Goal: Task Accomplishment & Management: Use online tool/utility

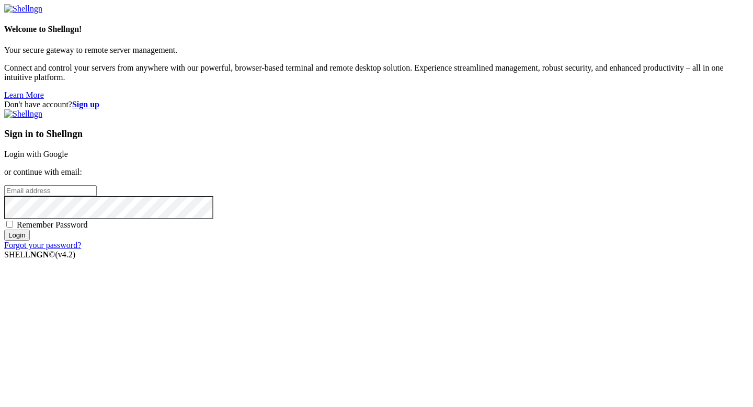
click at [68, 150] on link "Login with Google" at bounding box center [36, 154] width 64 height 9
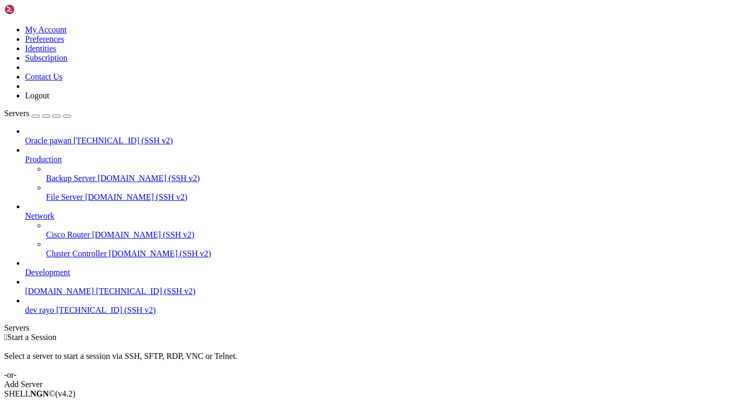
click at [53, 407] on span "Connect" at bounding box center [39, 411] width 28 height 9
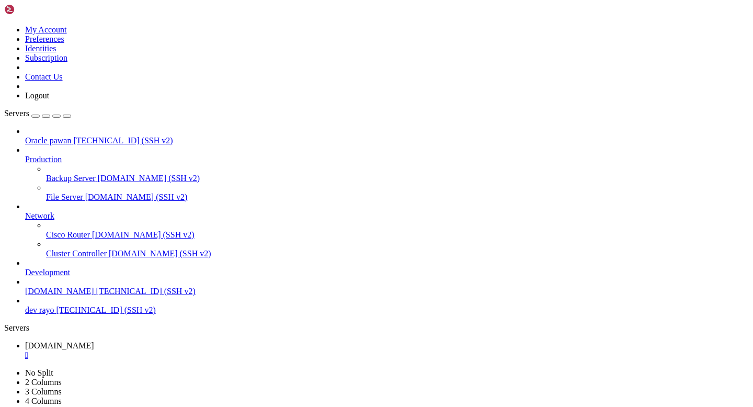
click at [207, 351] on div "" at bounding box center [387, 355] width 724 height 9
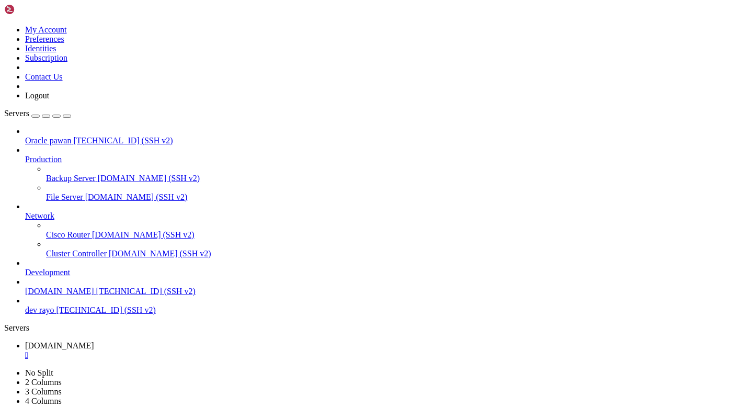
type input "/home/ubuntu/Rayo-backend/logs"
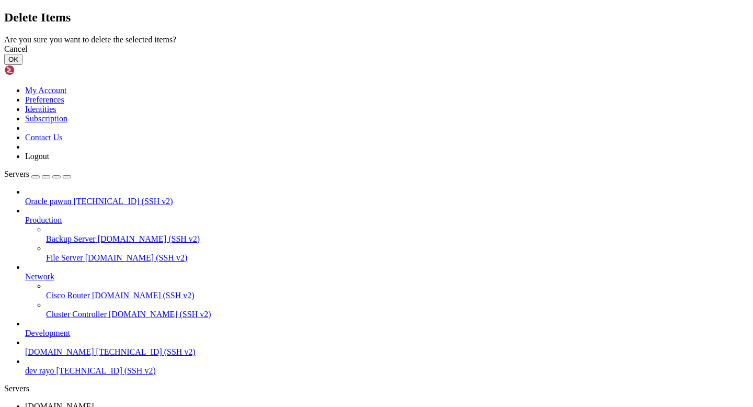
click at [22, 65] on button "OK" at bounding box center [13, 59] width 18 height 11
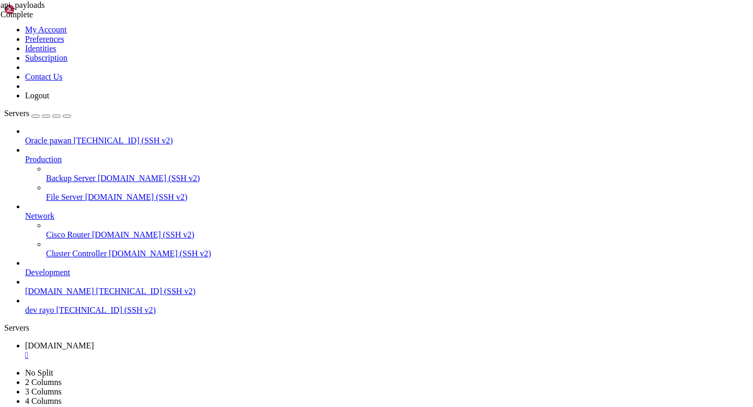
click at [208, 351] on div "" at bounding box center [387, 355] width 724 height 9
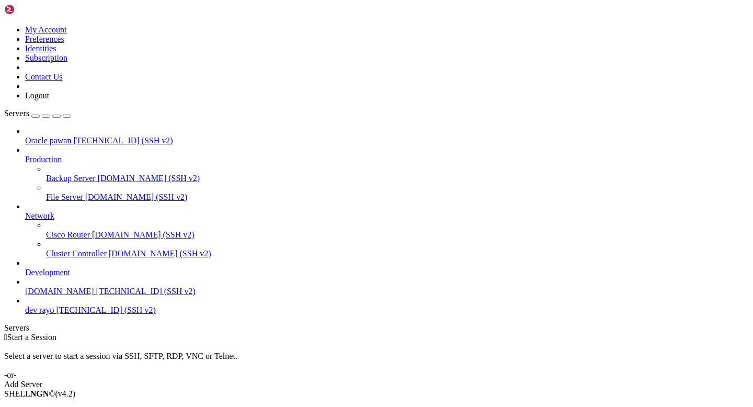
click at [80, 407] on li "Connect" at bounding box center [72, 411] width 95 height 9
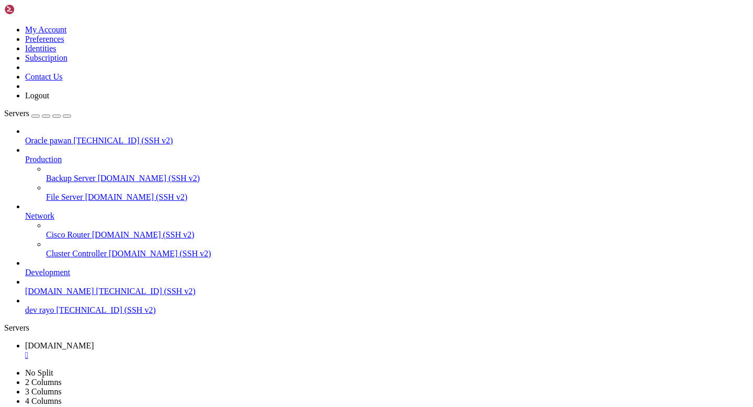
scroll to position [4673, 0]
